Goal: Obtain resource: Obtain resource

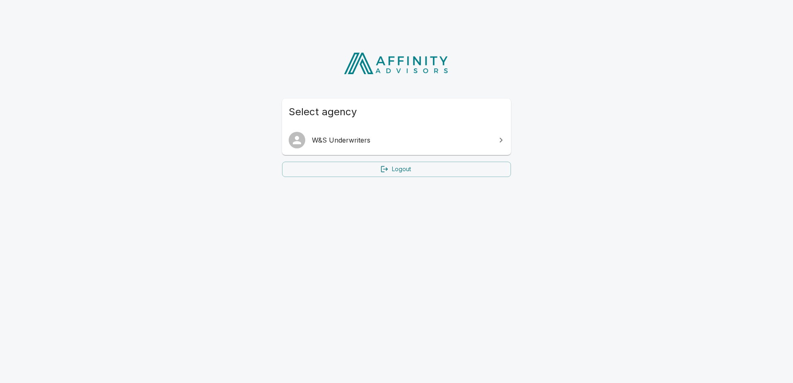
click at [474, 142] on span "W&S Underwriters" at bounding box center [401, 140] width 179 height 10
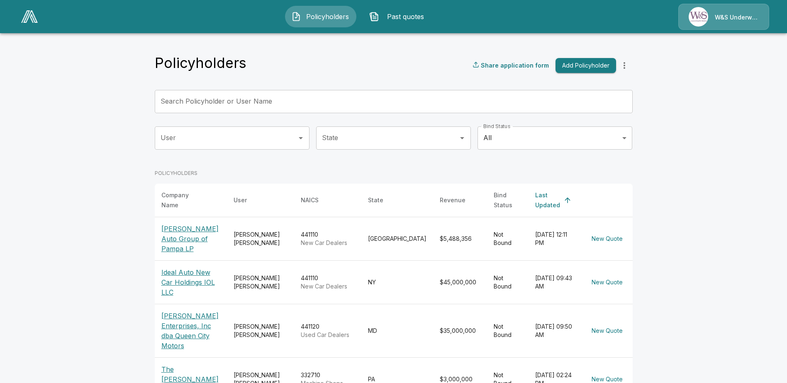
click at [203, 234] on p "[PERSON_NAME] Auto Group of Pampa LP" at bounding box center [190, 239] width 59 height 30
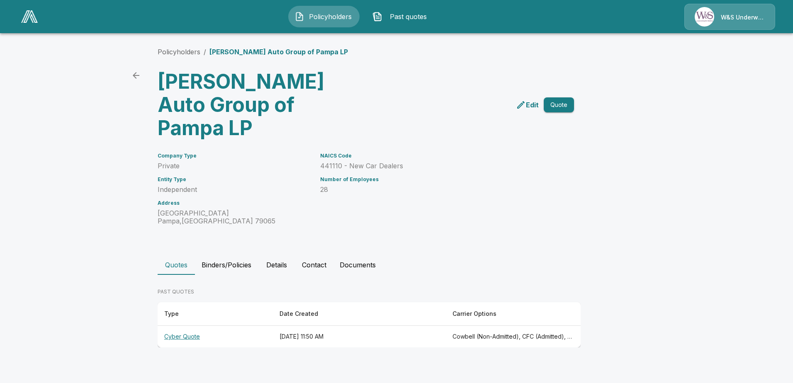
click at [191, 326] on th "Cyber Quote" at bounding box center [215, 337] width 115 height 22
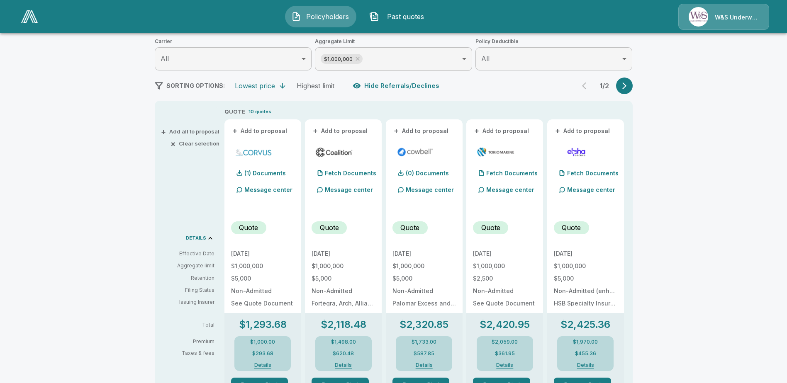
scroll to position [124, 0]
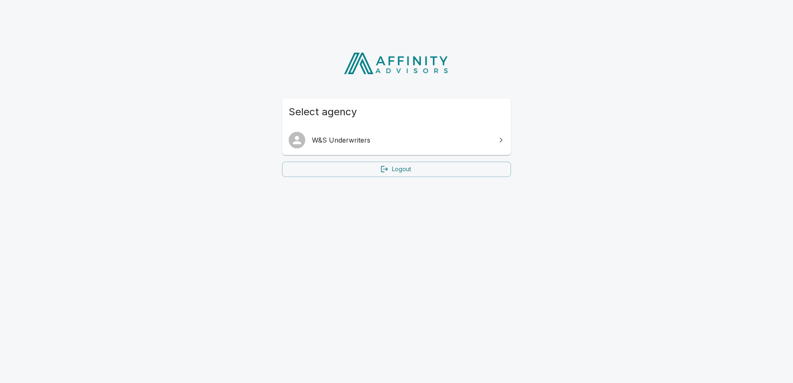
click at [383, 140] on span "W&S Underwriters" at bounding box center [401, 140] width 179 height 10
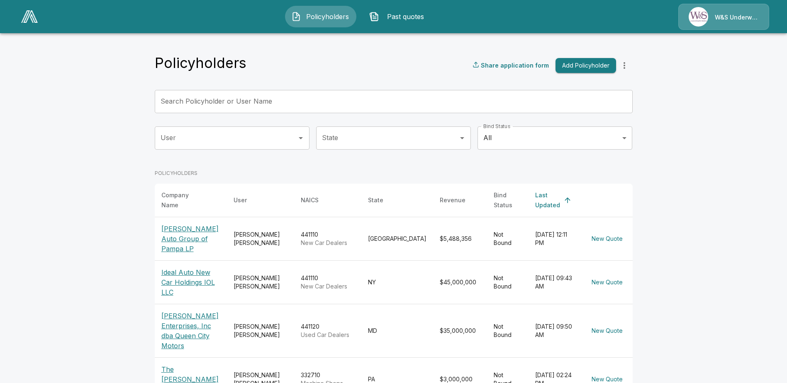
click at [194, 228] on p "[PERSON_NAME] Auto Group of Pampa LP" at bounding box center [190, 239] width 59 height 30
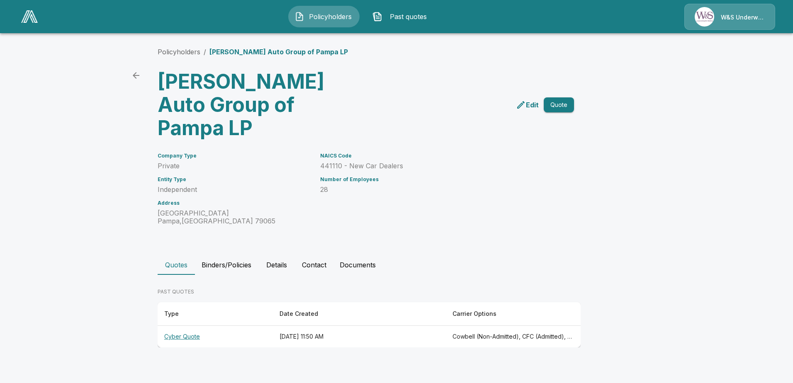
click at [530, 100] on p "Edit" at bounding box center [532, 105] width 13 height 10
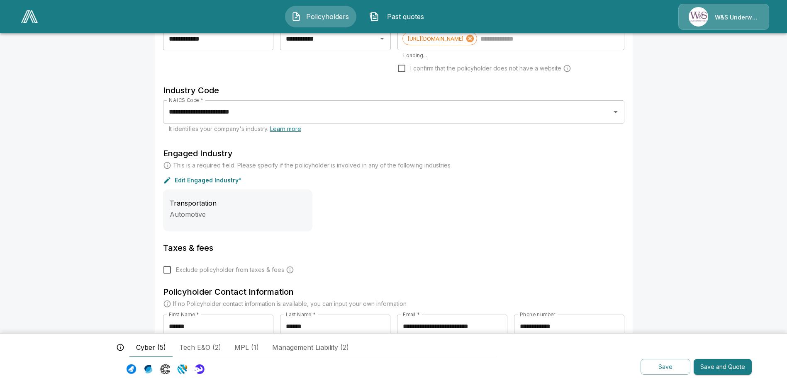
scroll to position [254, 0]
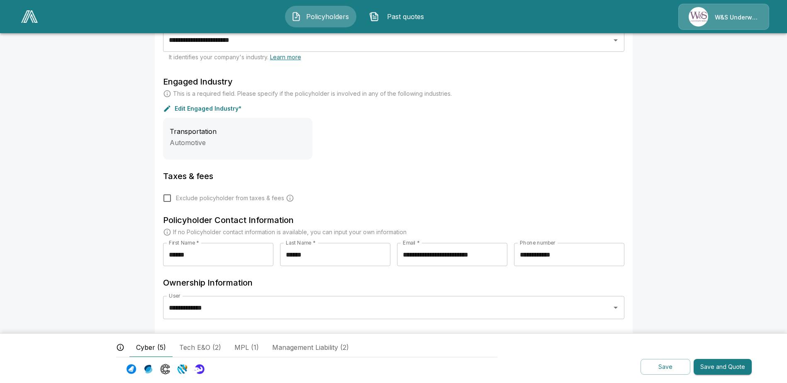
click at [722, 372] on button "Save and Quote" at bounding box center [723, 367] width 58 height 16
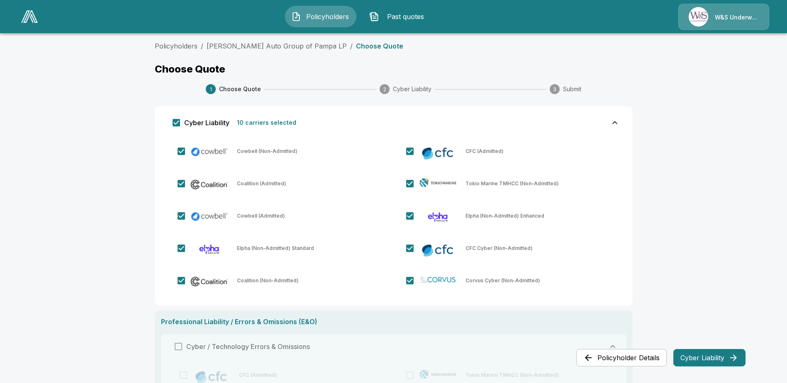
click at [700, 365] on button "Cyber Liability" at bounding box center [710, 357] width 72 height 17
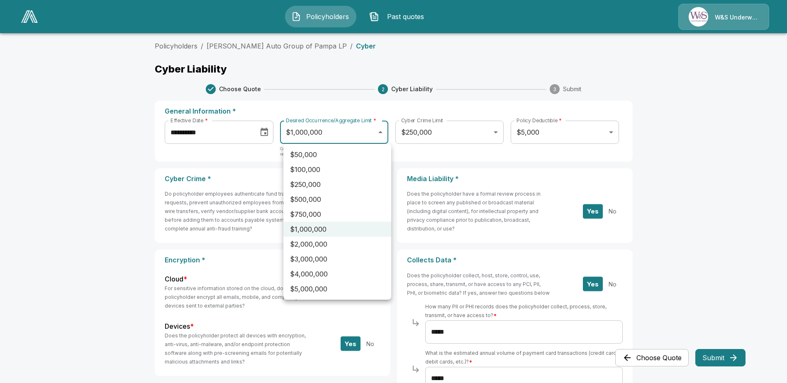
click at [378, 137] on body "**********" at bounding box center [393, 321] width 787 height 642
click at [324, 287] on li "$5,000,000" at bounding box center [337, 289] width 108 height 15
type input "*******"
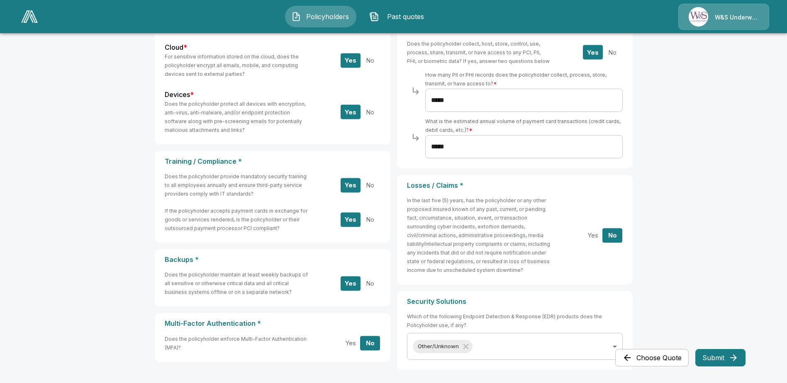
scroll to position [249, 0]
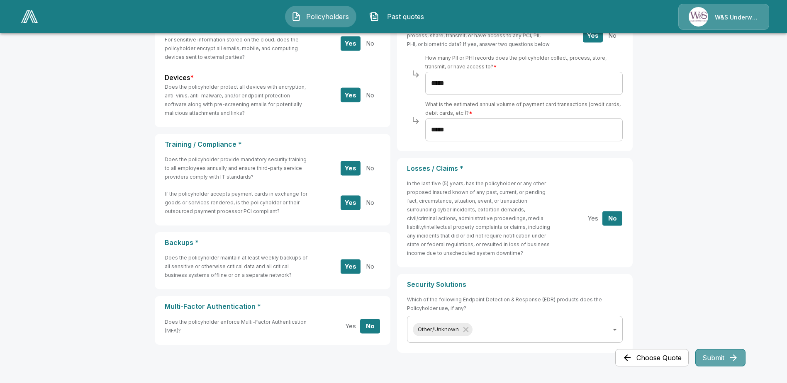
click at [705, 355] on button "Submit" at bounding box center [721, 357] width 50 height 17
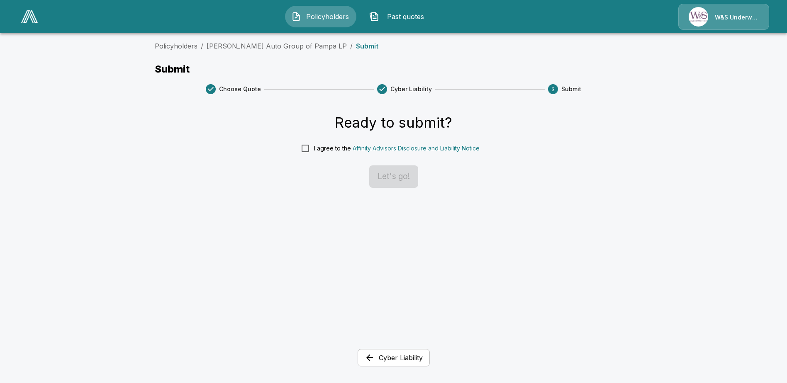
scroll to position [0, 0]
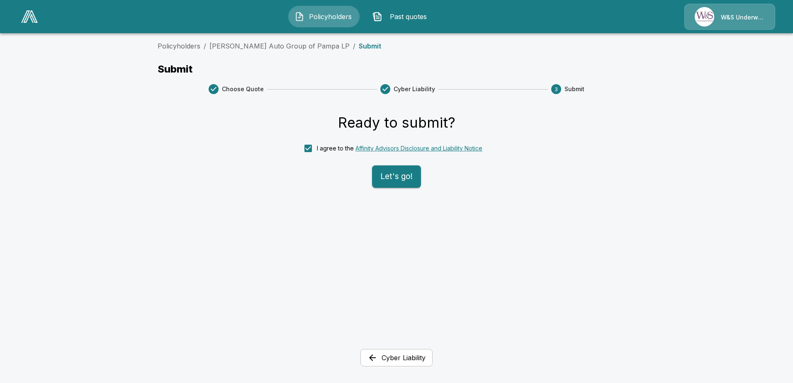
click at [391, 177] on button "Let's go!" at bounding box center [396, 177] width 49 height 22
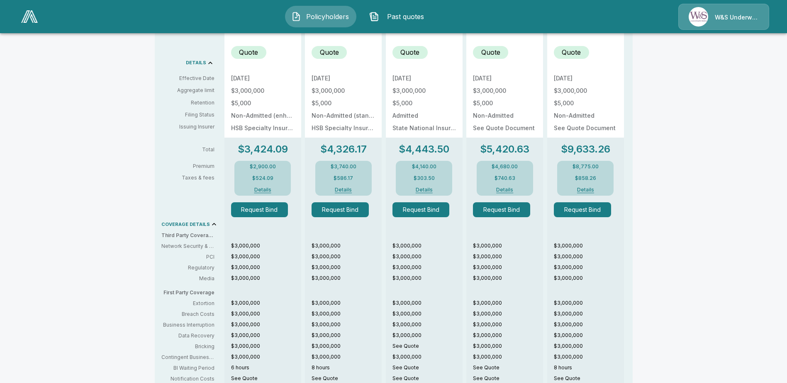
scroll to position [290, 0]
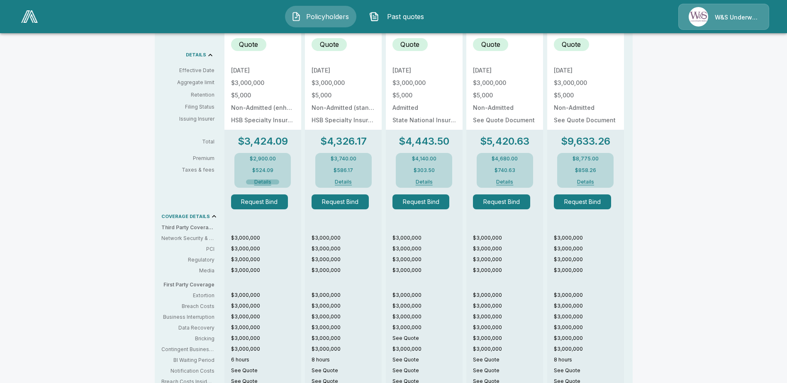
click at [263, 183] on button "Details" at bounding box center [262, 182] width 33 height 5
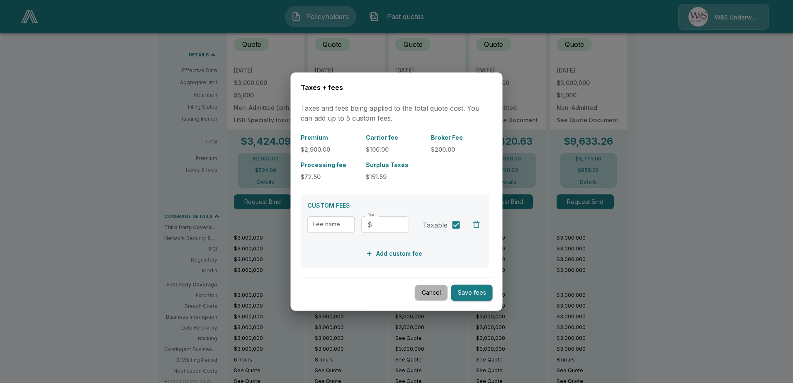
click at [444, 292] on button "Cancel" at bounding box center [431, 293] width 33 height 16
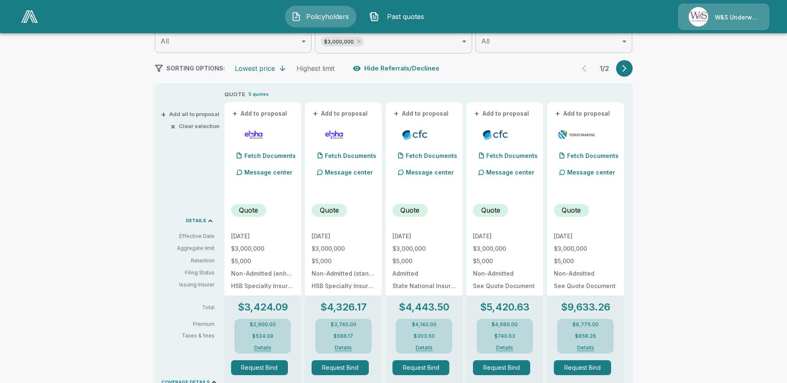
scroll to position [166, 0]
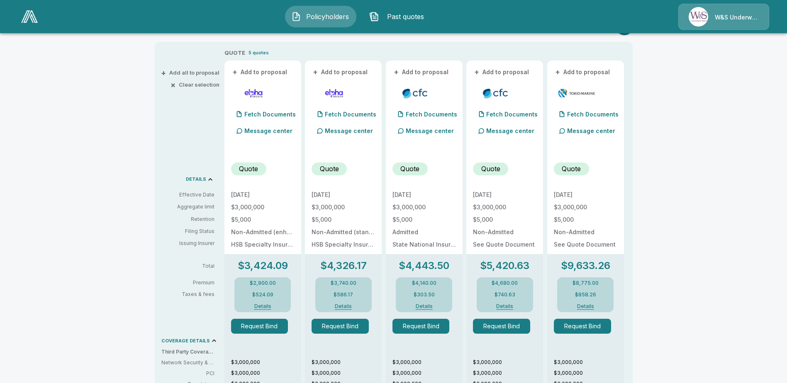
click at [190, 70] on button "+ Add all to proposal" at bounding box center [191, 72] width 57 height 5
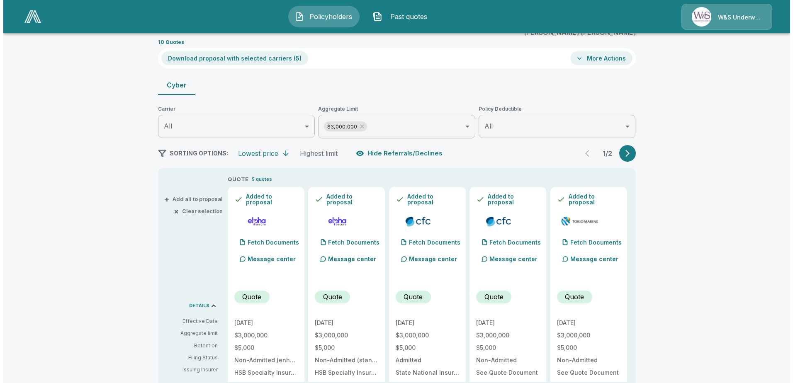
scroll to position [25, 0]
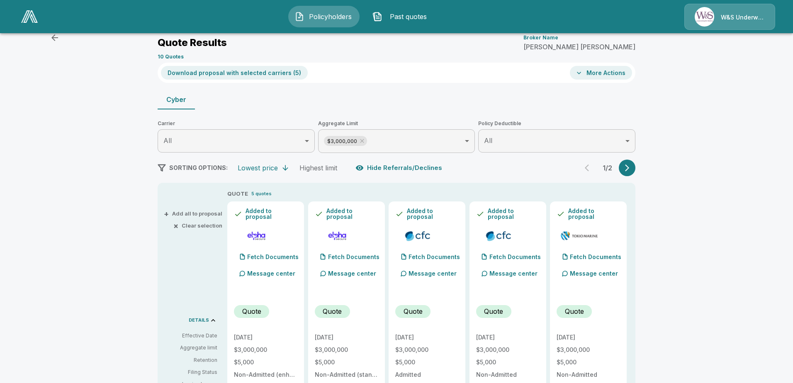
click at [405, 143] on body "Policyholders Past quotes W&S Underwriters Policyholders / [PERSON_NAME] Auto G…" at bounding box center [396, 387] width 793 height 825
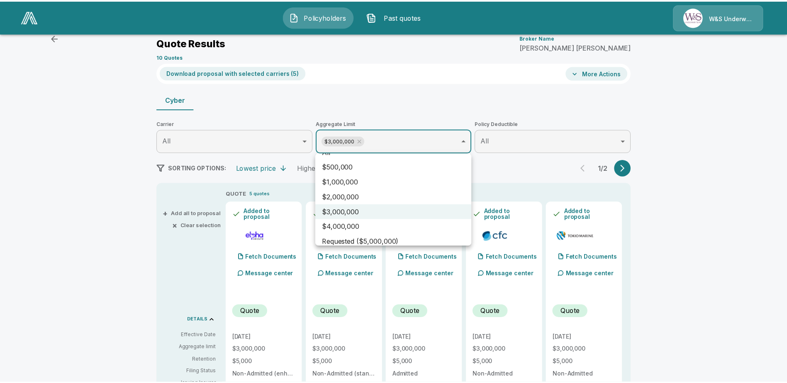
scroll to position [18, 0]
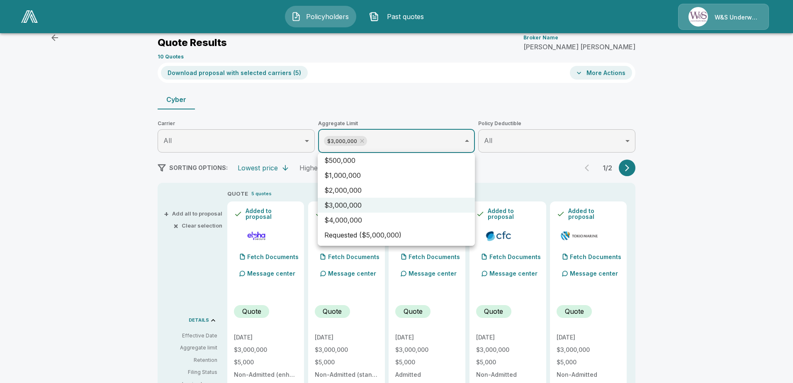
click at [369, 236] on li "Requested ($5,000,000)" at bounding box center [396, 235] width 157 height 15
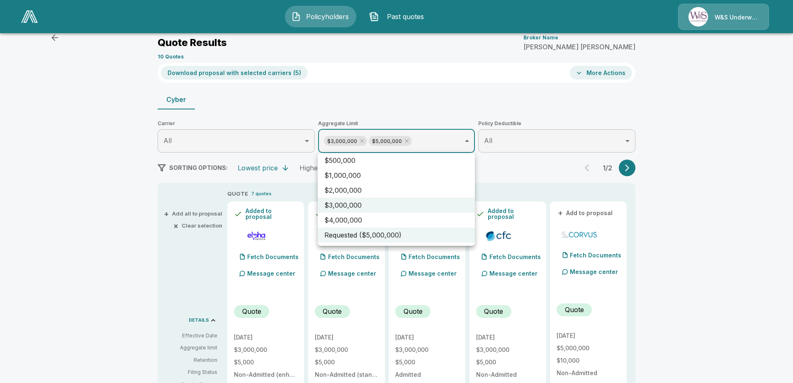
click at [360, 140] on div at bounding box center [396, 191] width 793 height 383
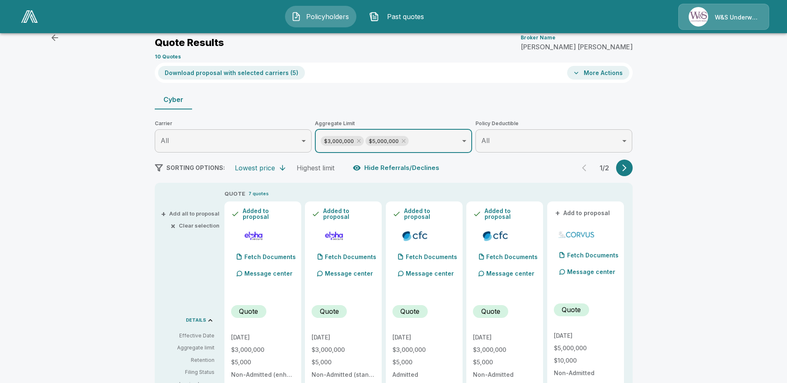
click at [360, 140] on icon at bounding box center [359, 141] width 7 height 7
type input "*******"
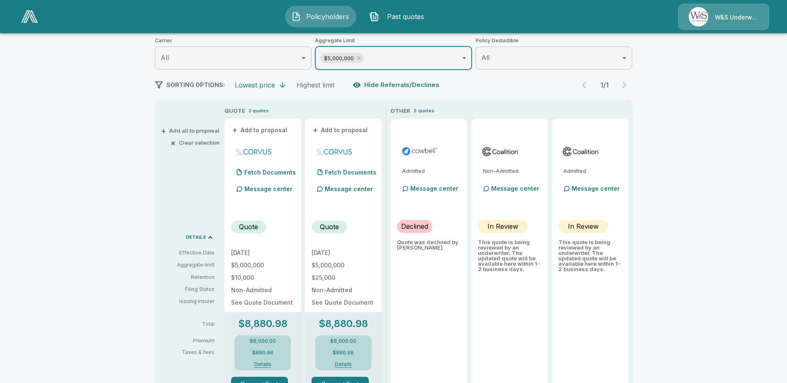
scroll to position [149, 0]
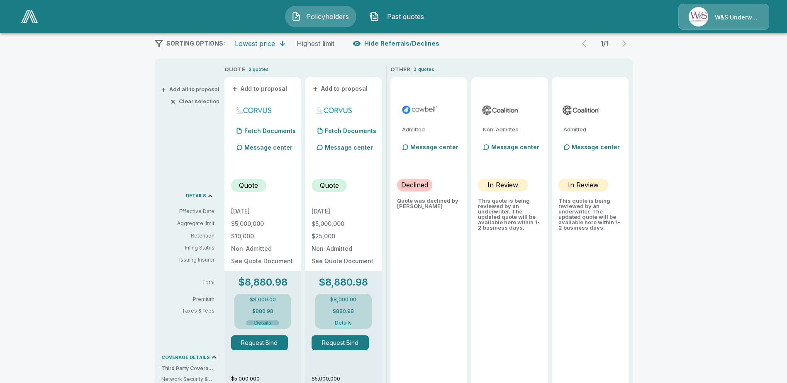
click at [264, 326] on button "Details" at bounding box center [262, 323] width 33 height 5
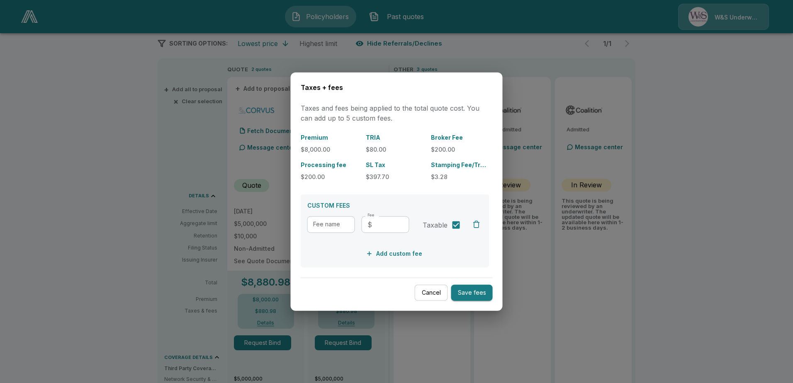
click at [431, 293] on button "Cancel" at bounding box center [431, 293] width 33 height 16
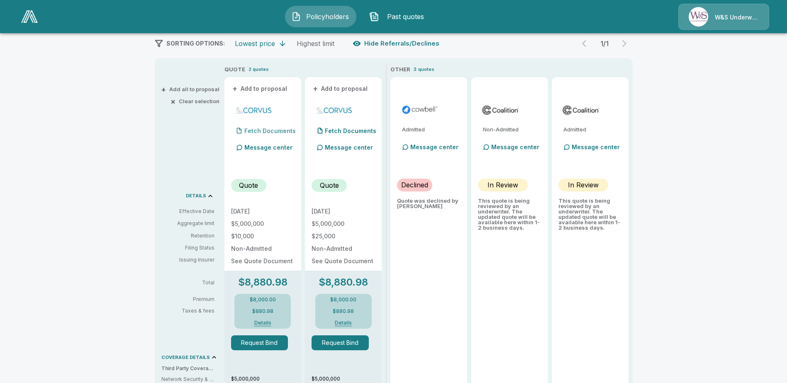
click at [266, 133] on p "Fetch Documents" at bounding box center [269, 131] width 51 height 6
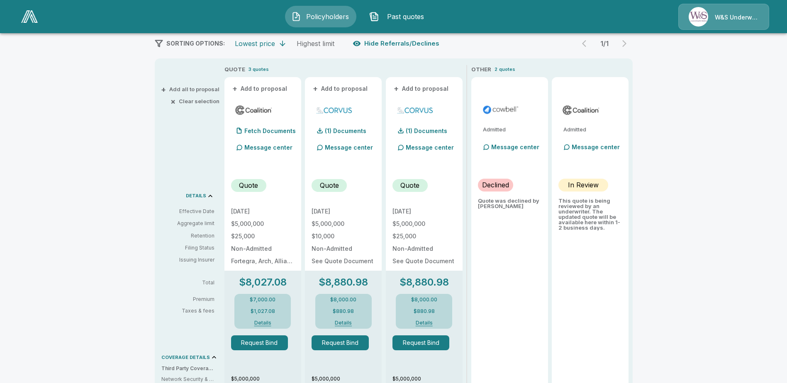
click at [186, 90] on button "+ Add all to proposal" at bounding box center [191, 89] width 57 height 5
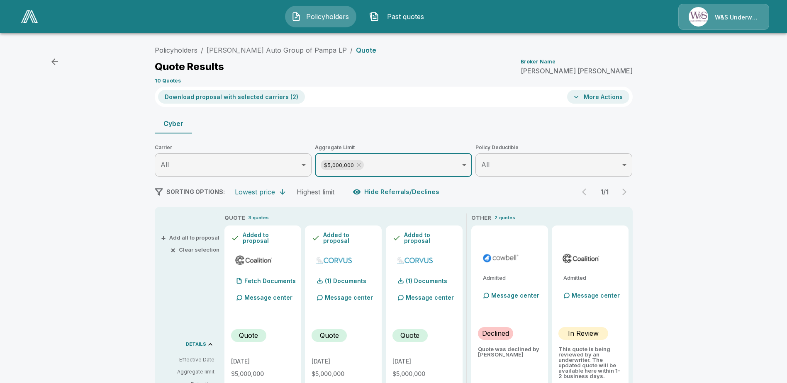
scroll to position [0, 0]
click at [253, 98] on button "Download proposal with selected carriers ( 2 )" at bounding box center [231, 98] width 147 height 14
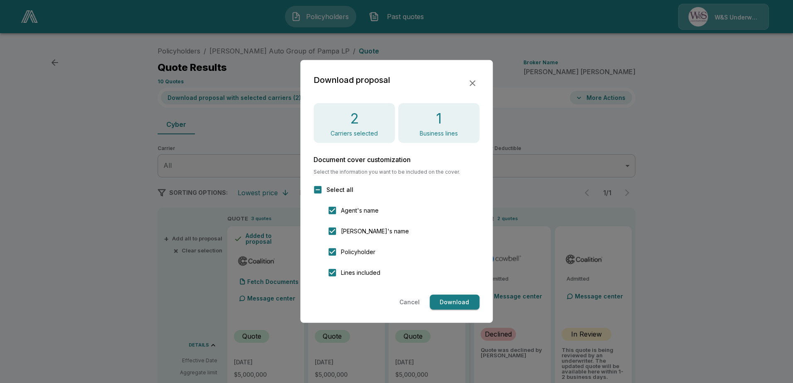
click at [471, 82] on icon "button" at bounding box center [473, 84] width 6 height 6
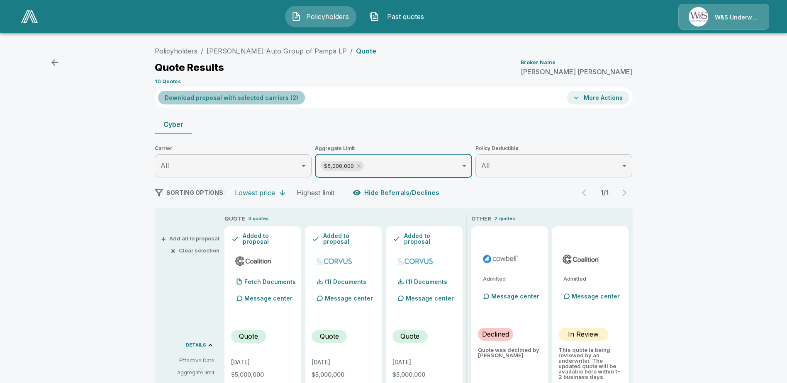
click at [278, 96] on button "Download proposal with selected carriers ( 2 )" at bounding box center [231, 98] width 147 height 14
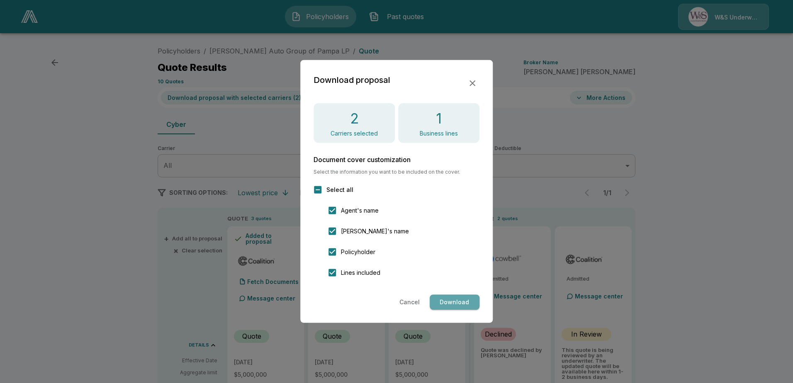
click at [449, 300] on button "Download" at bounding box center [455, 302] width 50 height 15
click at [470, 89] on button "button" at bounding box center [473, 83] width 14 height 14
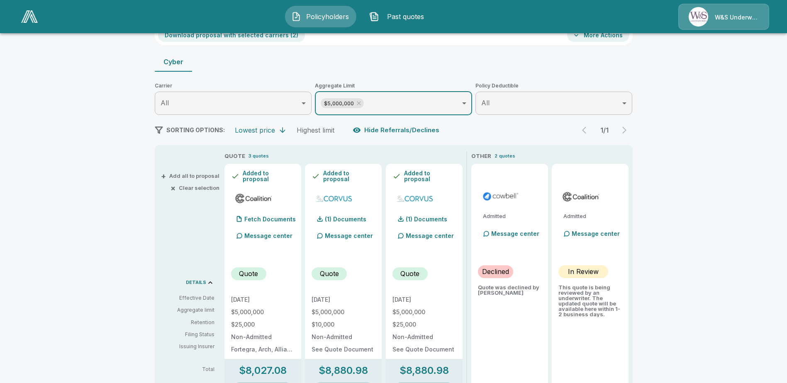
scroll to position [124, 0]
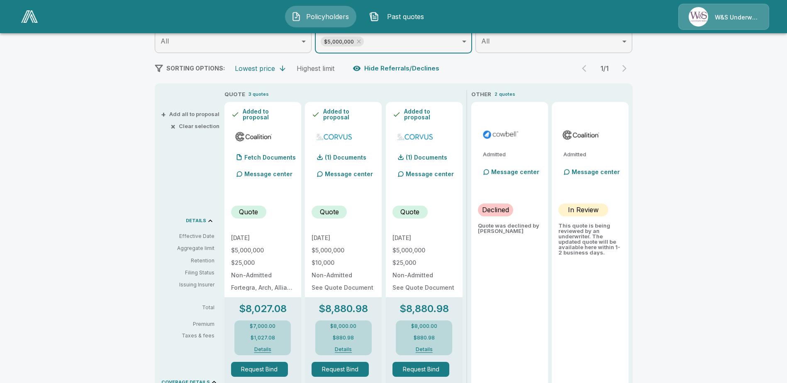
click at [271, 348] on button "Details" at bounding box center [262, 349] width 33 height 5
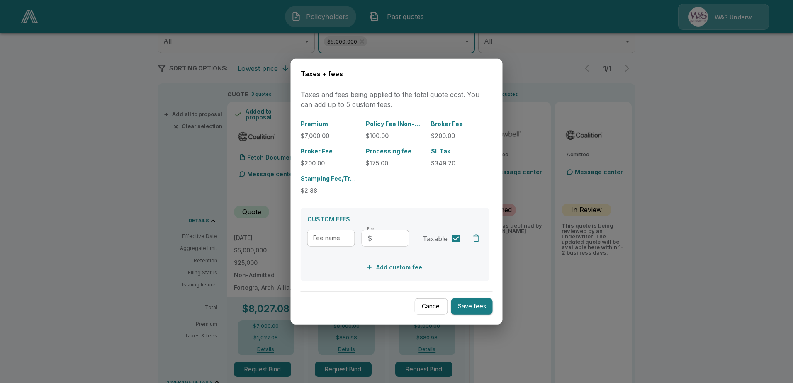
click at [128, 198] on div at bounding box center [396, 191] width 793 height 383
